Goal: Information Seeking & Learning: Learn about a topic

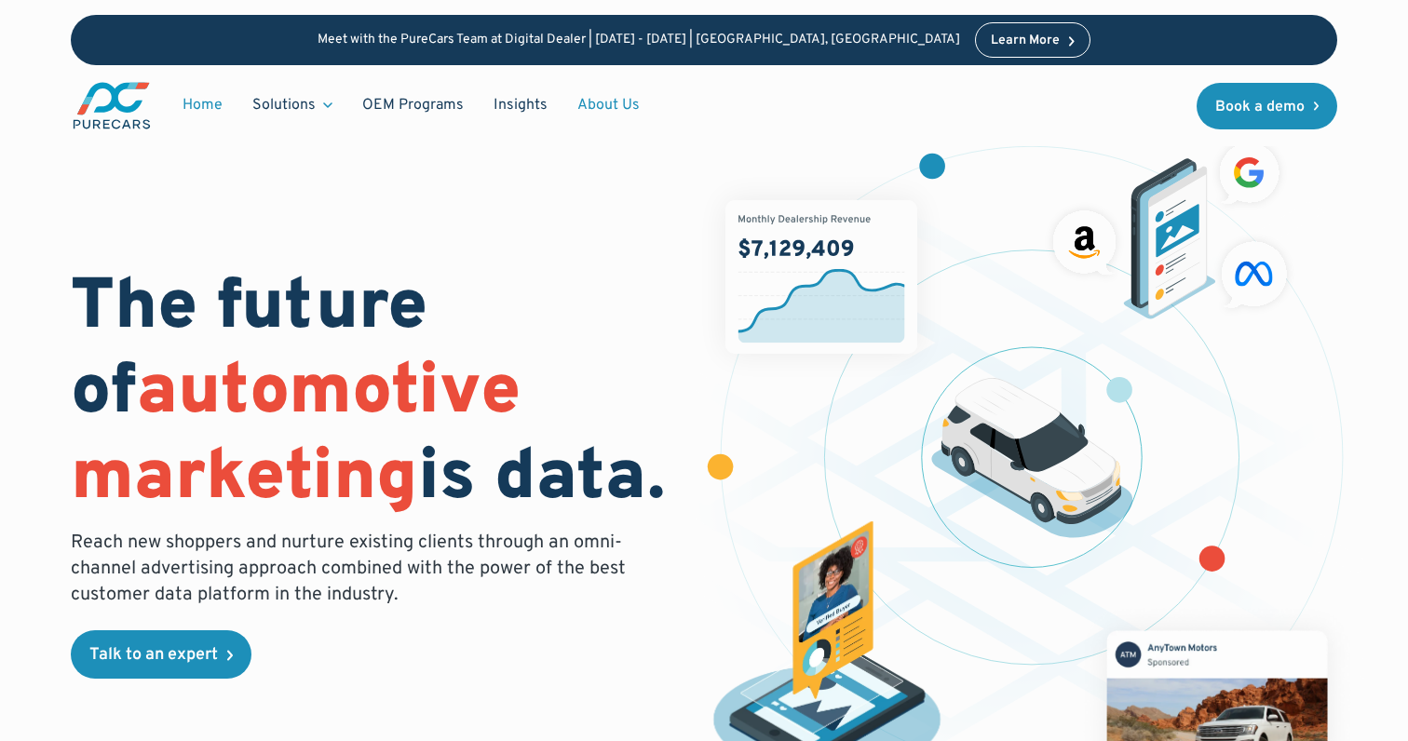
click at [611, 98] on link "About Us" at bounding box center [608, 105] width 92 height 35
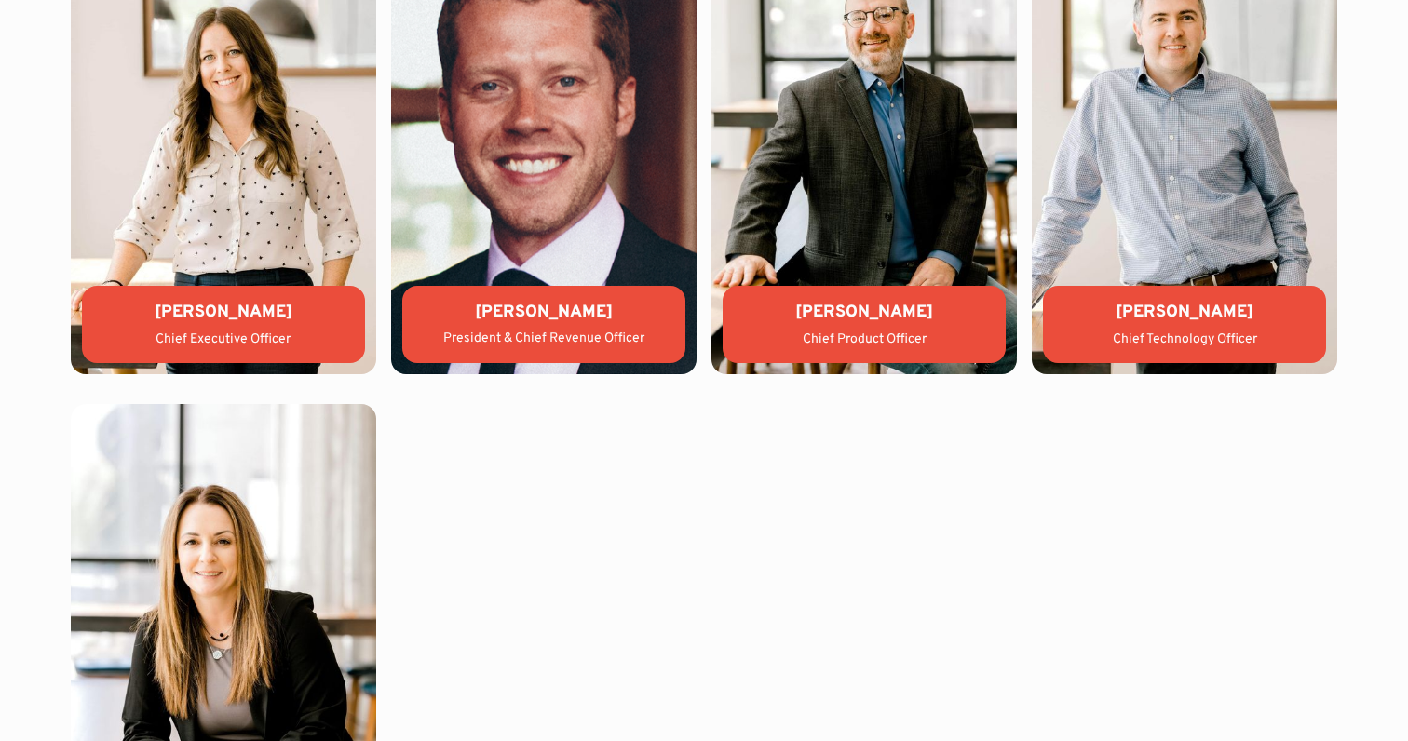
scroll to position [3966, 0]
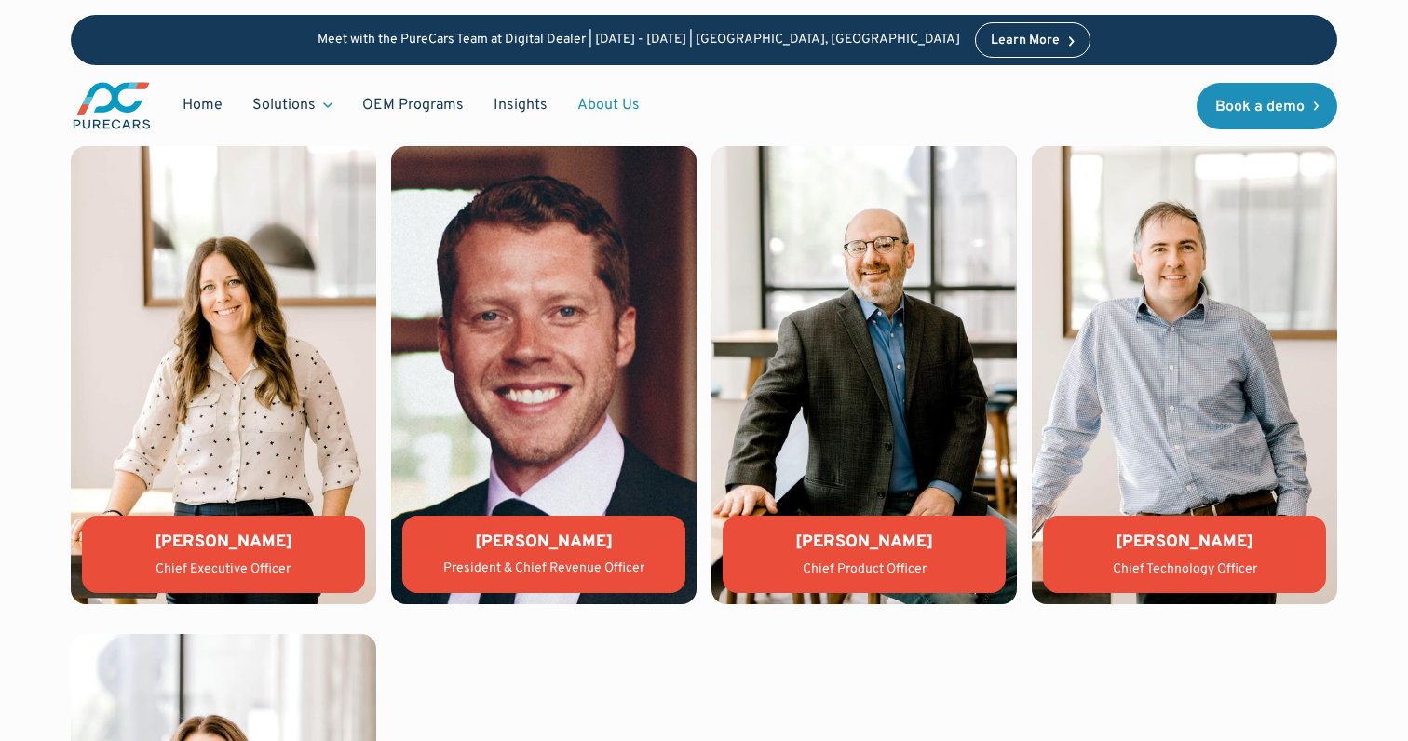
click at [572, 391] on img at bounding box center [543, 375] width 305 height 458
click at [604, 560] on div "President & Chief Revenue Officer" at bounding box center [543, 569] width 253 height 19
